Goal: Information Seeking & Learning: Learn about a topic

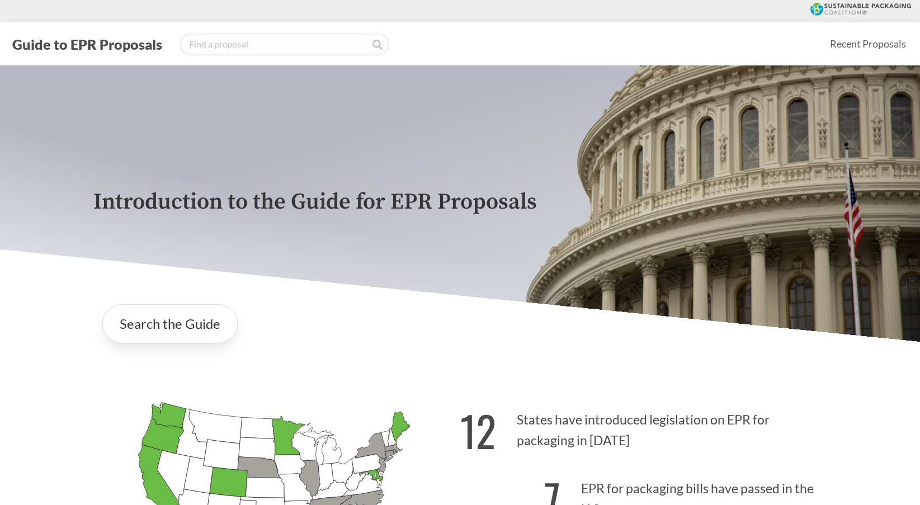
scroll to position [353, 0]
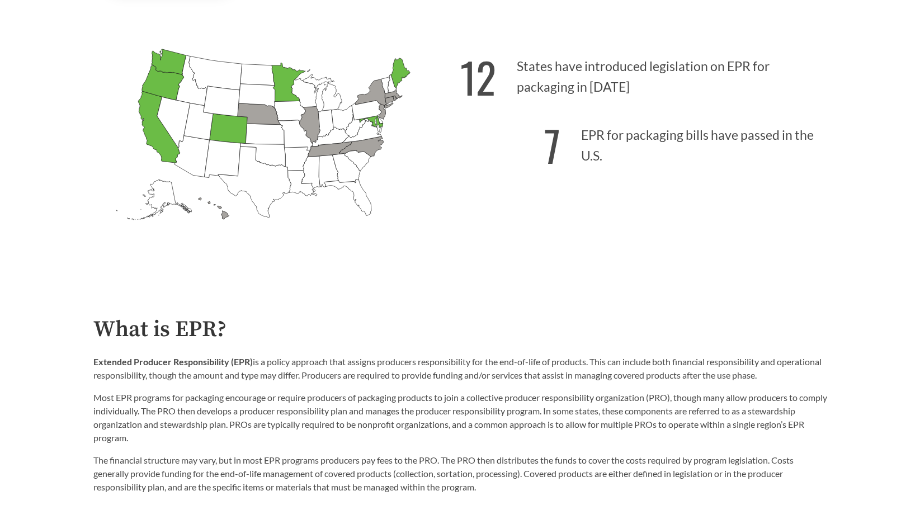
click at [410, 357] on p "Extended Producer Responsibility (EPR) is a policy approach that assigns produc…" at bounding box center [459, 368] width 733 height 27
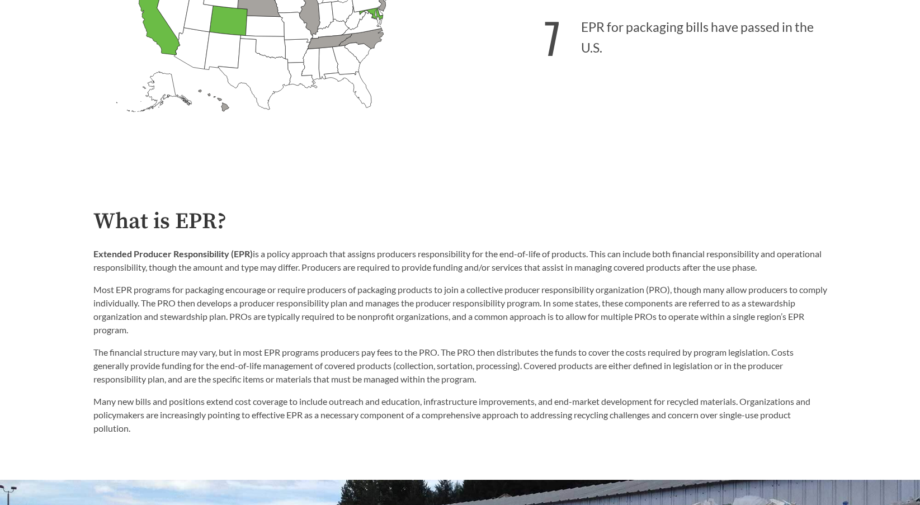
scroll to position [465, 0]
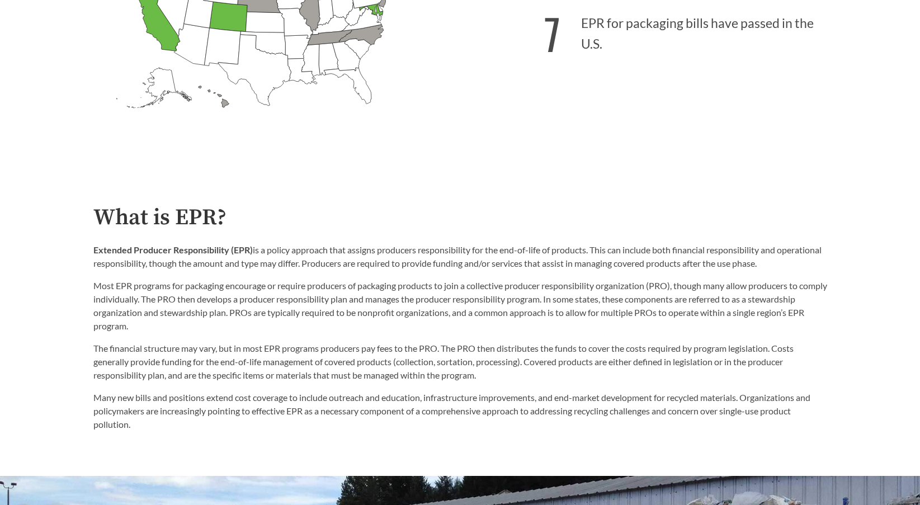
click at [593, 414] on p "Many new bills and positions extend cost coverage to include outreach and educa…" at bounding box center [459, 411] width 733 height 40
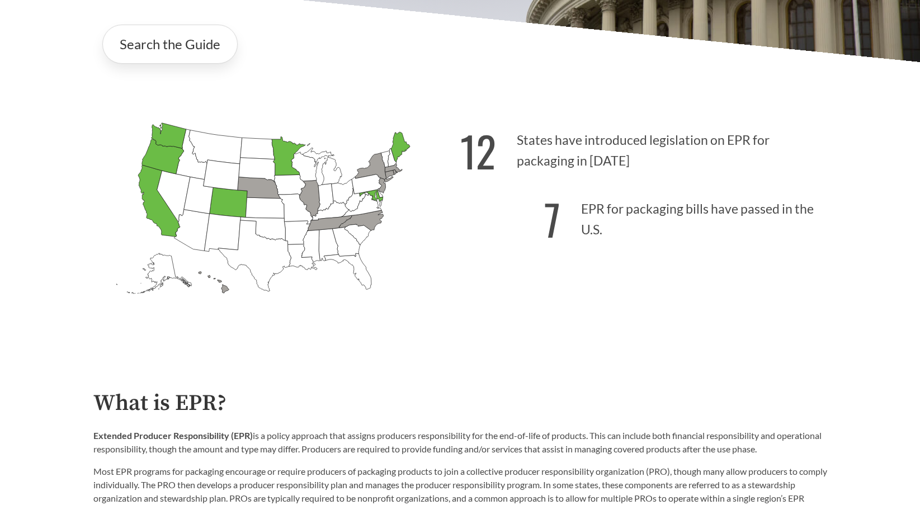
scroll to position [559, 0]
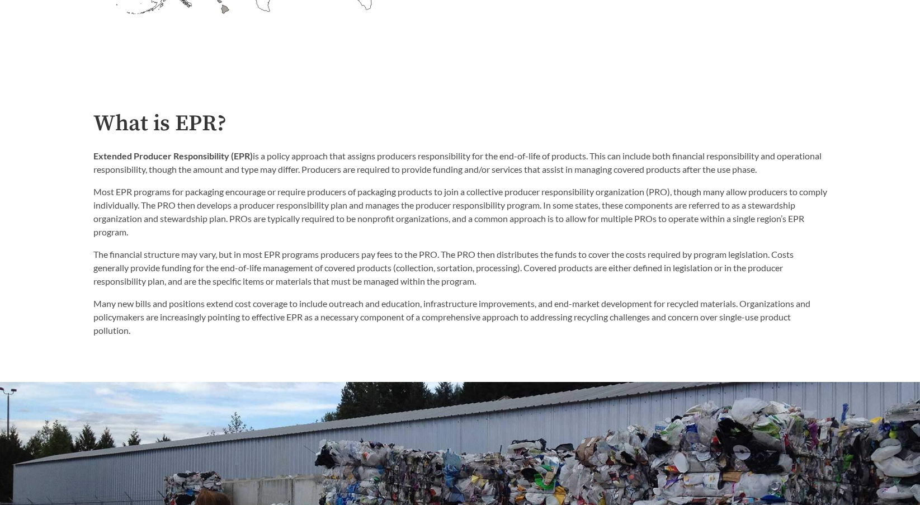
click at [271, 239] on p "Most EPR programs for packaging encourage or require producers of packaging pro…" at bounding box center [459, 212] width 733 height 54
click at [267, 219] on p "Most EPR programs for packaging encourage or require producers of packaging pro…" at bounding box center [459, 212] width 733 height 54
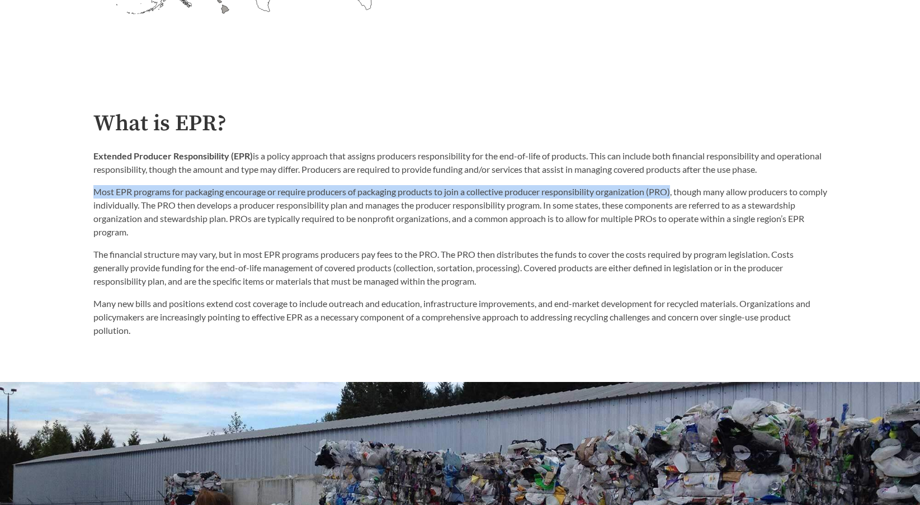
drag, startPoint x: 94, startPoint y: 196, endPoint x: 678, endPoint y: 190, distance: 584.2
click at [678, 190] on p "Most EPR programs for packaging encourage or require producers of packaging pro…" at bounding box center [459, 212] width 733 height 54
copy p "Most EPR programs for packaging encourage or require producers of packaging pro…"
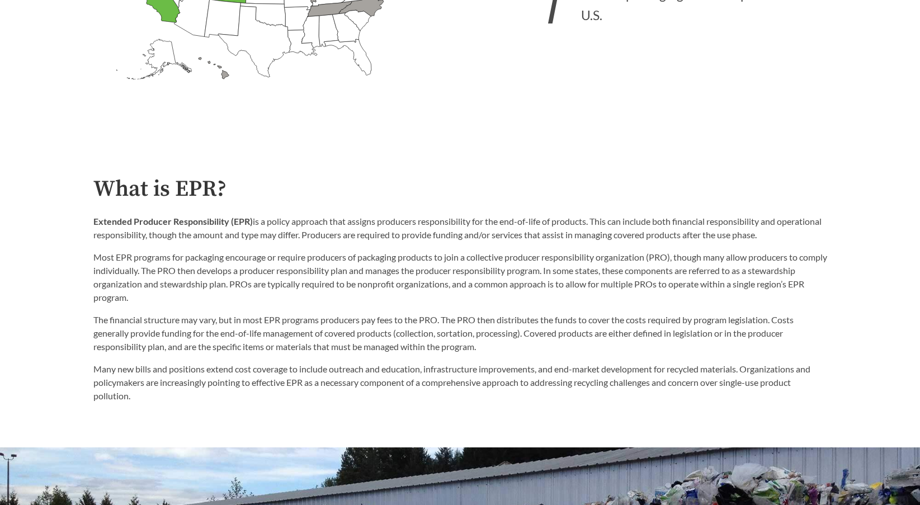
scroll to position [615, 0]
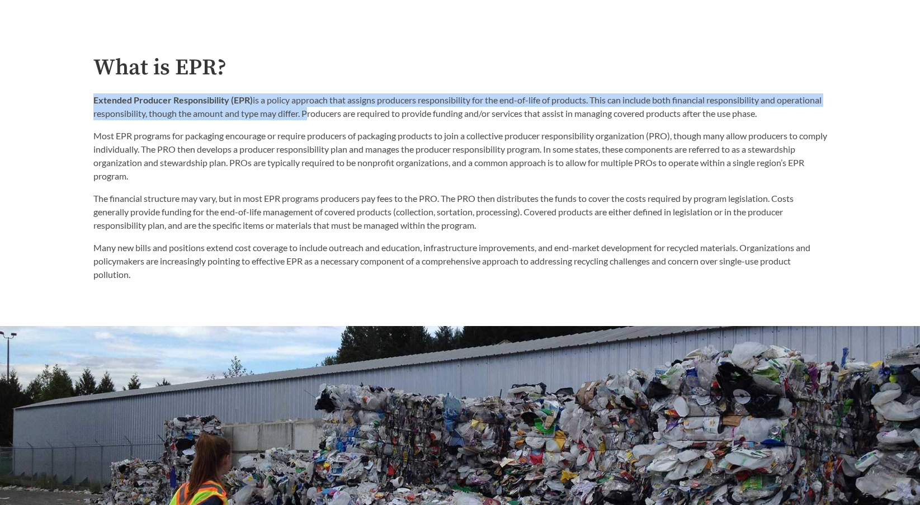
drag, startPoint x: 89, startPoint y: 105, endPoint x: 348, endPoint y: 119, distance: 258.7
click at [349, 119] on div "What is EPR? Extended Producer Responsibility (EPR) is a policy approach that a…" at bounding box center [459, 168] width 751 height 226
copy p "Extended Producer Responsibility (EPR) is a policy approach that assigns produc…"
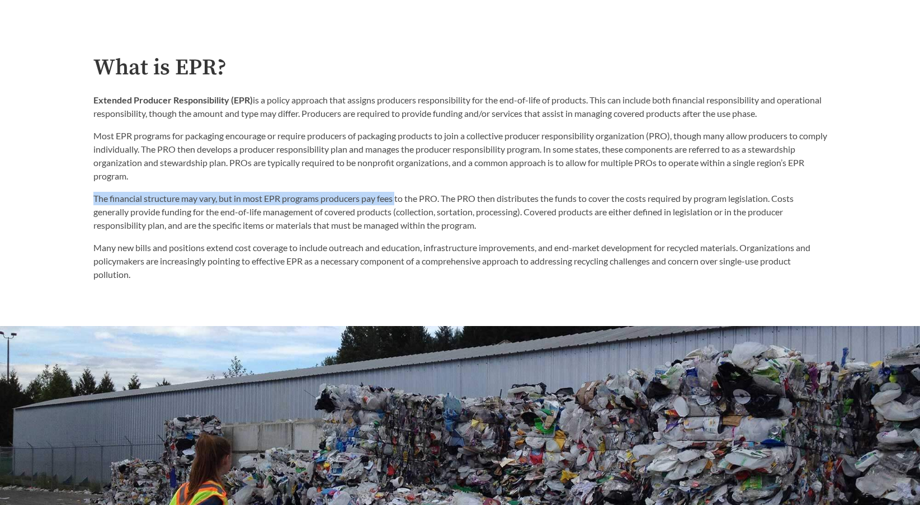
drag, startPoint x: 94, startPoint y: 200, endPoint x: 399, endPoint y: 200, distance: 304.1
click at [399, 200] on p "The financial structure may vary, but in most EPR programs producers pay fees t…" at bounding box center [459, 212] width 733 height 40
drag, startPoint x: 330, startPoint y: 201, endPoint x: 299, endPoint y: 200, distance: 30.8
click at [329, 201] on p "The financial structure may vary, but in most EPR programs producers pay fees t…" at bounding box center [459, 212] width 733 height 40
click at [222, 197] on p "The financial structure may vary, but in most EPR programs producers pay fees t…" at bounding box center [459, 212] width 733 height 40
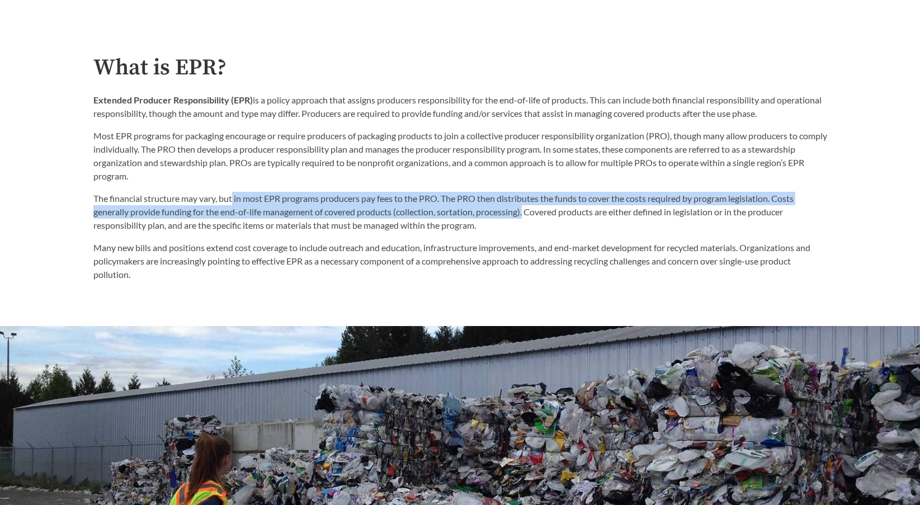
drag, startPoint x: 235, startPoint y: 200, endPoint x: 527, endPoint y: 214, distance: 292.7
click at [527, 214] on p "The financial structure may vary, but in most EPR programs producers pay fees t…" at bounding box center [459, 212] width 733 height 40
copy p "in most EPR programs producers pay fees to the PRO. The PRO then distributes th…"
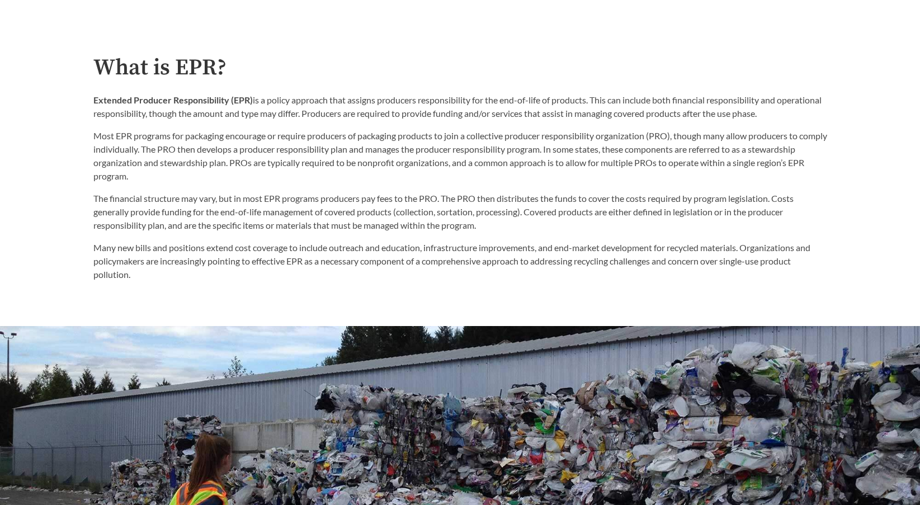
click at [358, 230] on p "The financial structure may vary, but in most EPR programs producers pay fees t…" at bounding box center [459, 212] width 733 height 40
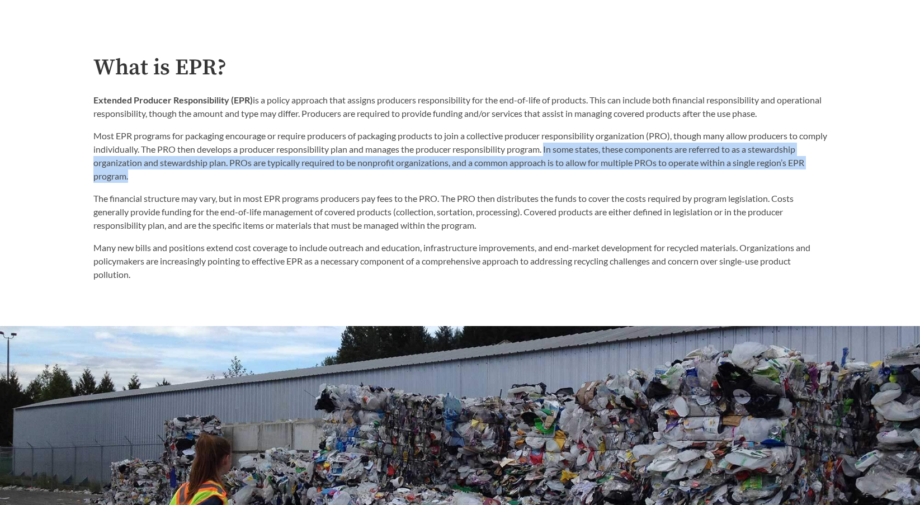
drag, startPoint x: 577, startPoint y: 151, endPoint x: 599, endPoint y: 175, distance: 32.5
click at [600, 176] on p "Most EPR programs for packaging encourage or require producers of packaging pro…" at bounding box center [459, 156] width 733 height 54
click at [515, 164] on p "Most EPR programs for packaging encourage or require producers of packaging pro…" at bounding box center [459, 156] width 733 height 54
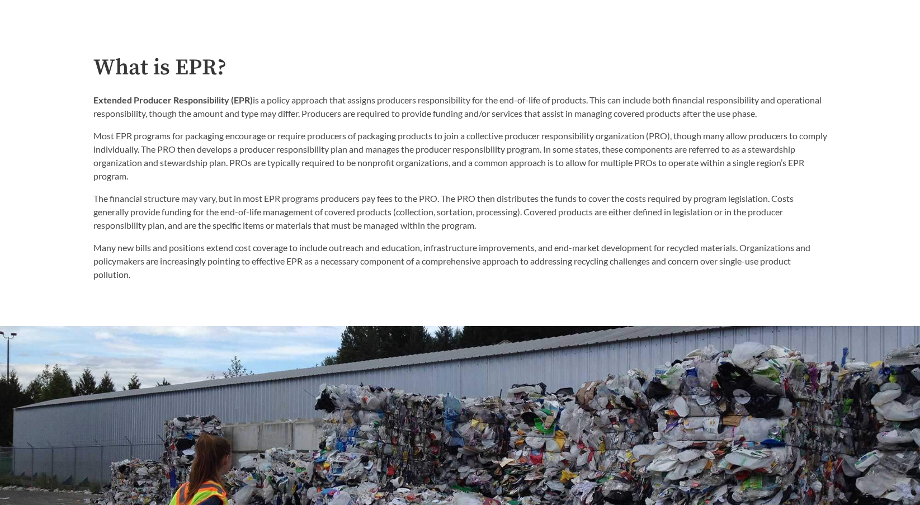
drag, startPoint x: 596, startPoint y: 101, endPoint x: 820, endPoint y: 119, distance: 224.3
click at [820, 119] on p "Extended Producer Responsibility (EPR) is a policy approach that assigns produc…" at bounding box center [459, 106] width 733 height 27
copy p "This can include both financial responsibility and operational responsibility, …"
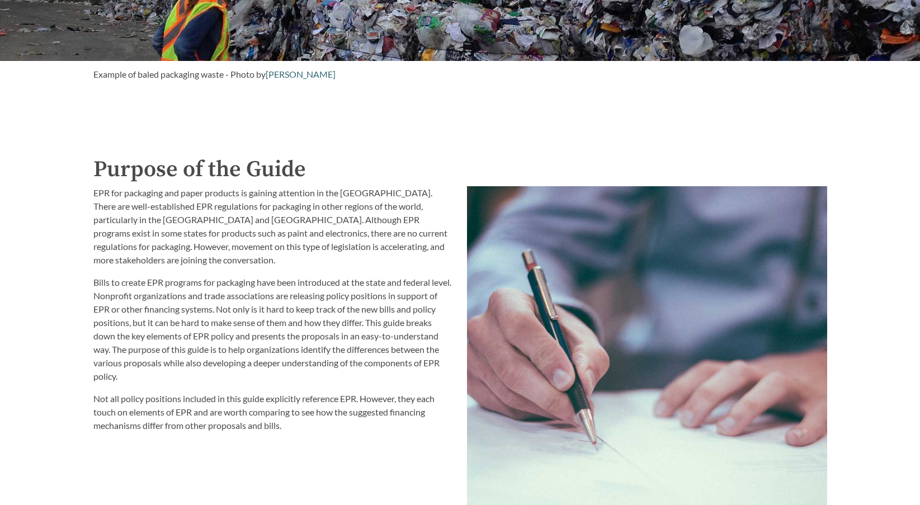
scroll to position [1118, 0]
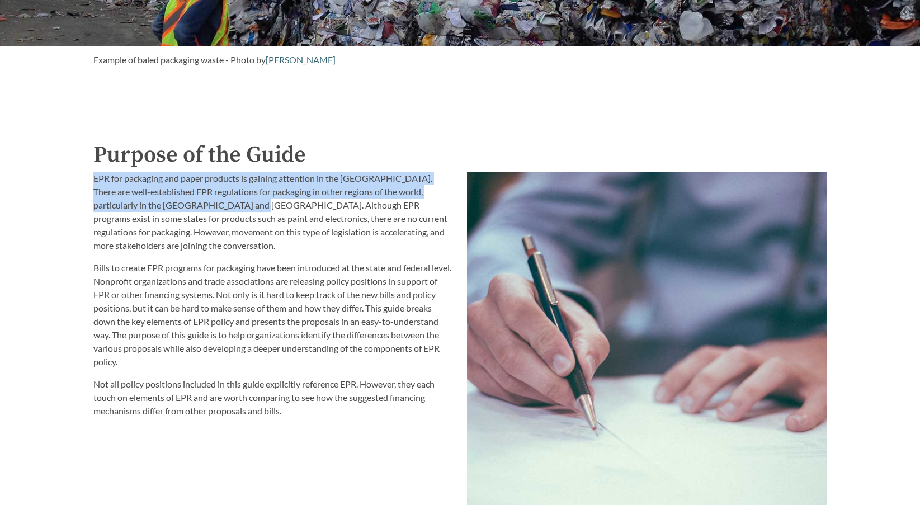
drag, startPoint x: 92, startPoint y: 182, endPoint x: 220, endPoint y: 210, distance: 131.0
click at [220, 210] on div "EPR for packaging and paper products is gaining attention in the United States.…" at bounding box center [273, 403] width 373 height 477
copy p "EPR for packaging and paper products is gaining attention in the United States.…"
